Goal: Transaction & Acquisition: Subscribe to service/newsletter

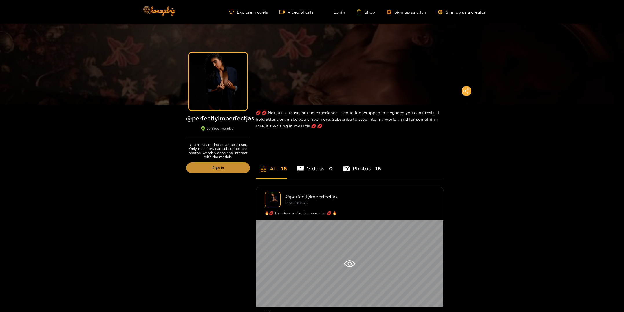
click at [239, 169] on link "Sign in" at bounding box center [218, 168] width 64 height 11
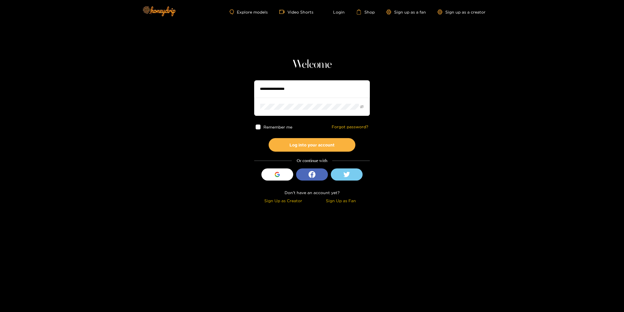
click at [345, 201] on div "Sign Up as Fan" at bounding box center [341, 201] width 55 height 7
click at [278, 173] on icon "button" at bounding box center [277, 174] width 5 height 5
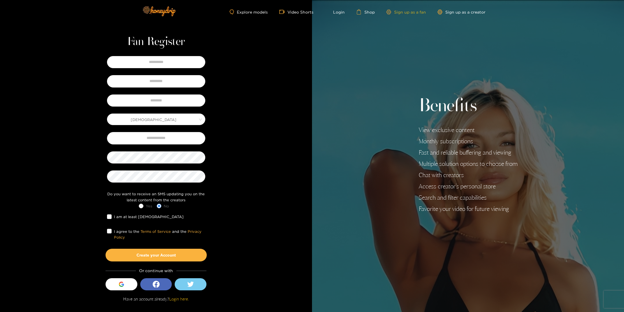
click at [404, 12] on link "Sign up as a fan" at bounding box center [407, 12] width 40 height 5
